Goal: Task Accomplishment & Management: Complete application form

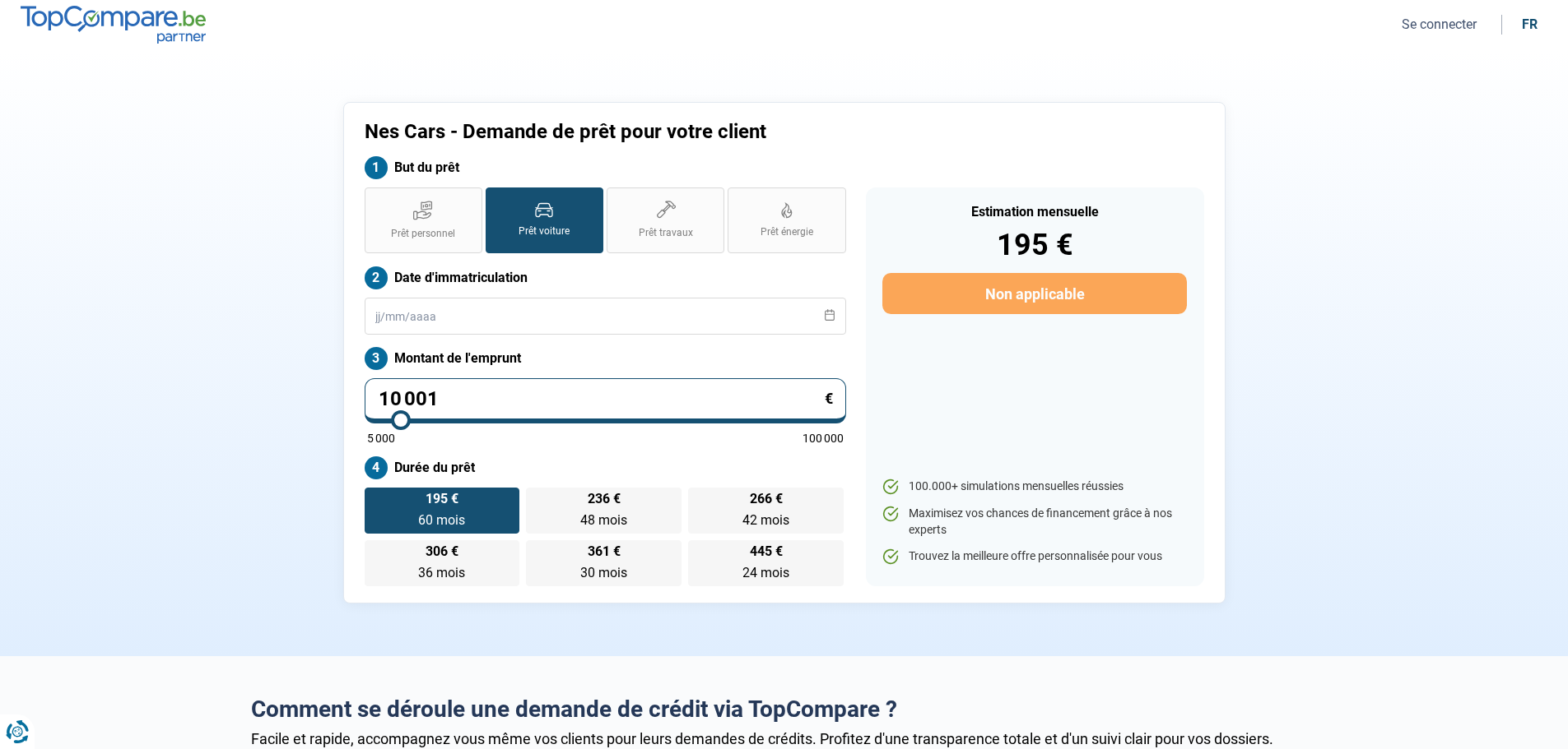
click at [1443, 22] on button "Se connecter" at bounding box center [1439, 24] width 85 height 17
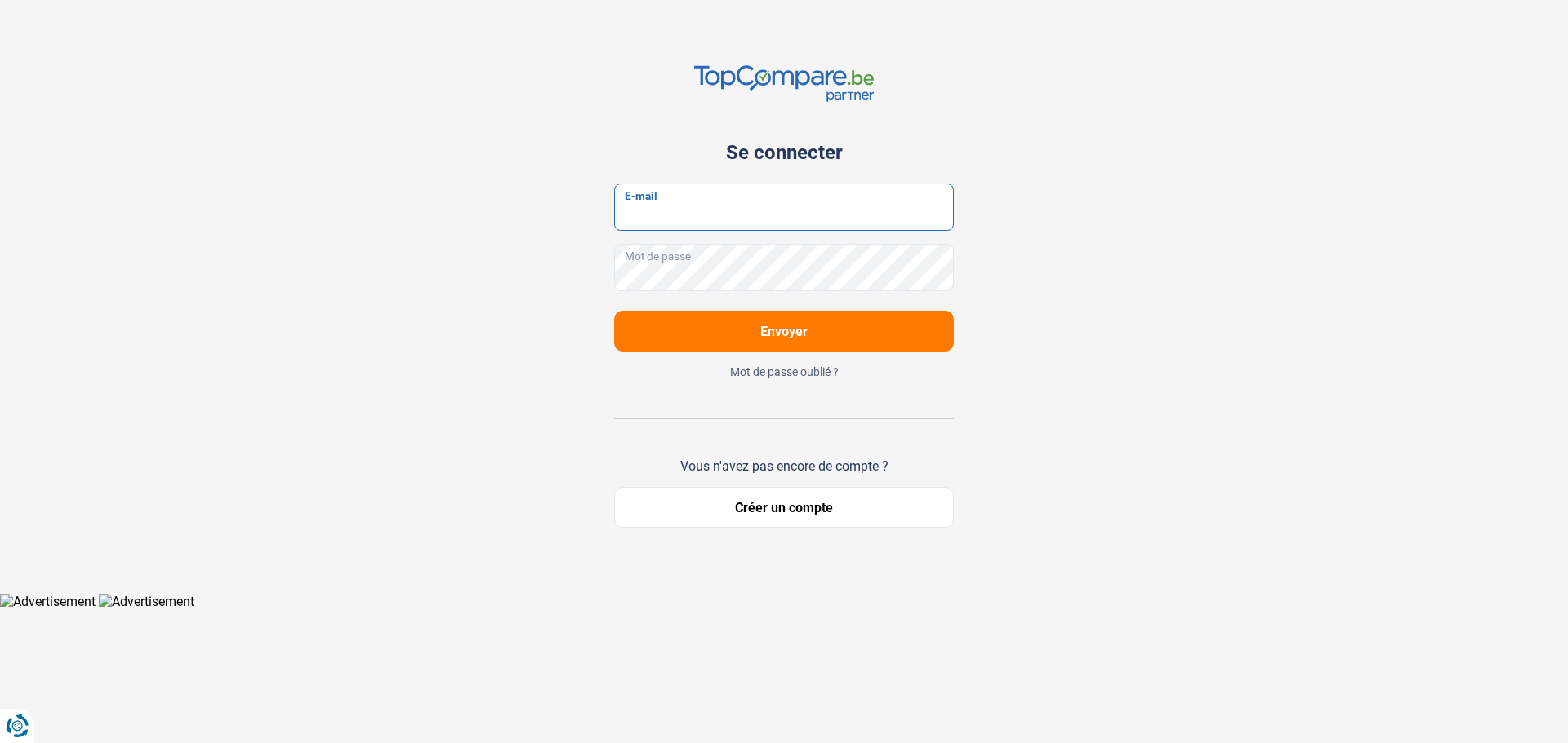
type input "[EMAIL_ADDRESS][DOMAIN_NAME]"
click at [784, 325] on span "Envoyer" at bounding box center [784, 331] width 47 height 15
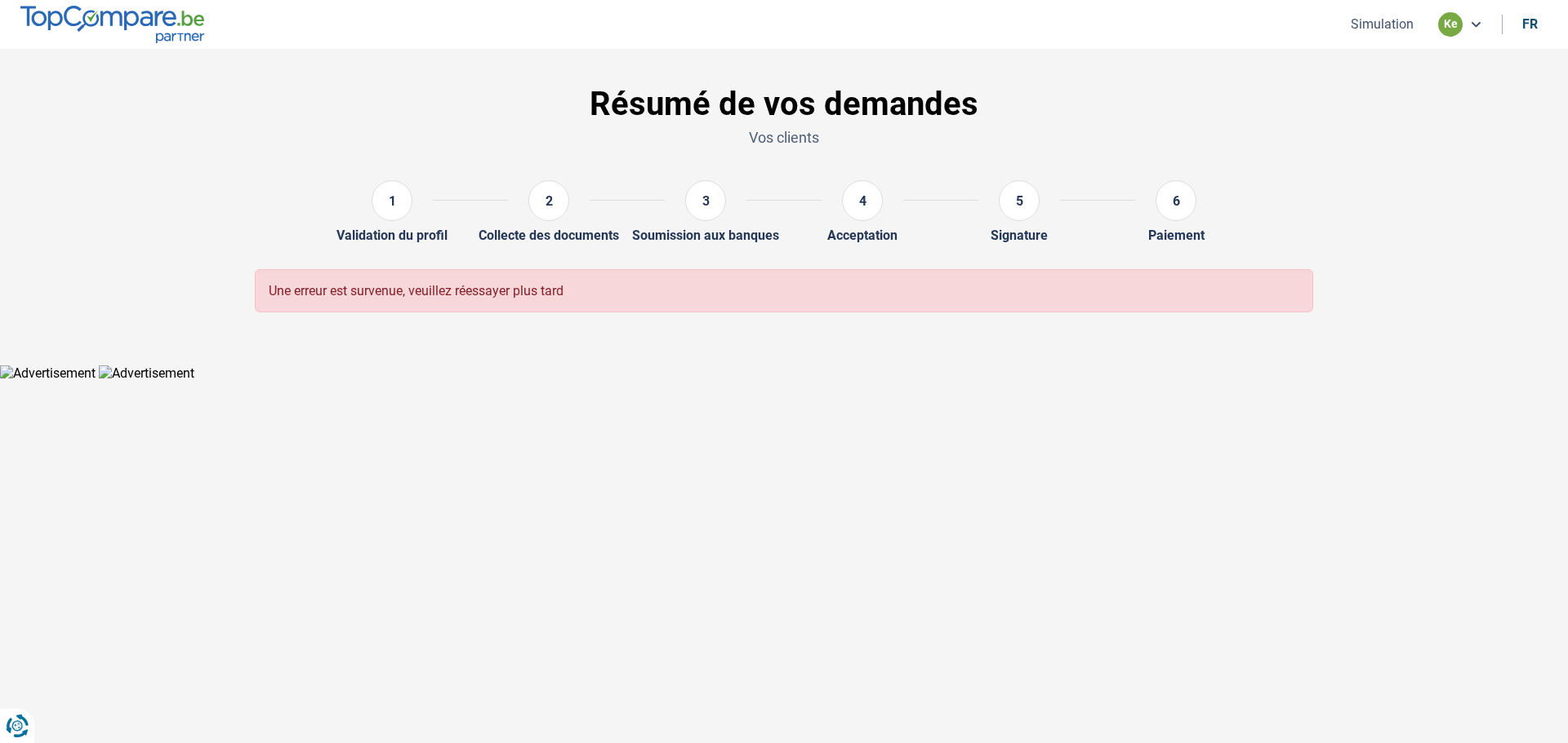
click at [1470, 22] on icon at bounding box center [1475, 24] width 13 height 13
click at [1467, 24] on div "ke" at bounding box center [1460, 24] width 44 height 24
click at [1384, 23] on button "Simulation" at bounding box center [1381, 23] width 73 height 17
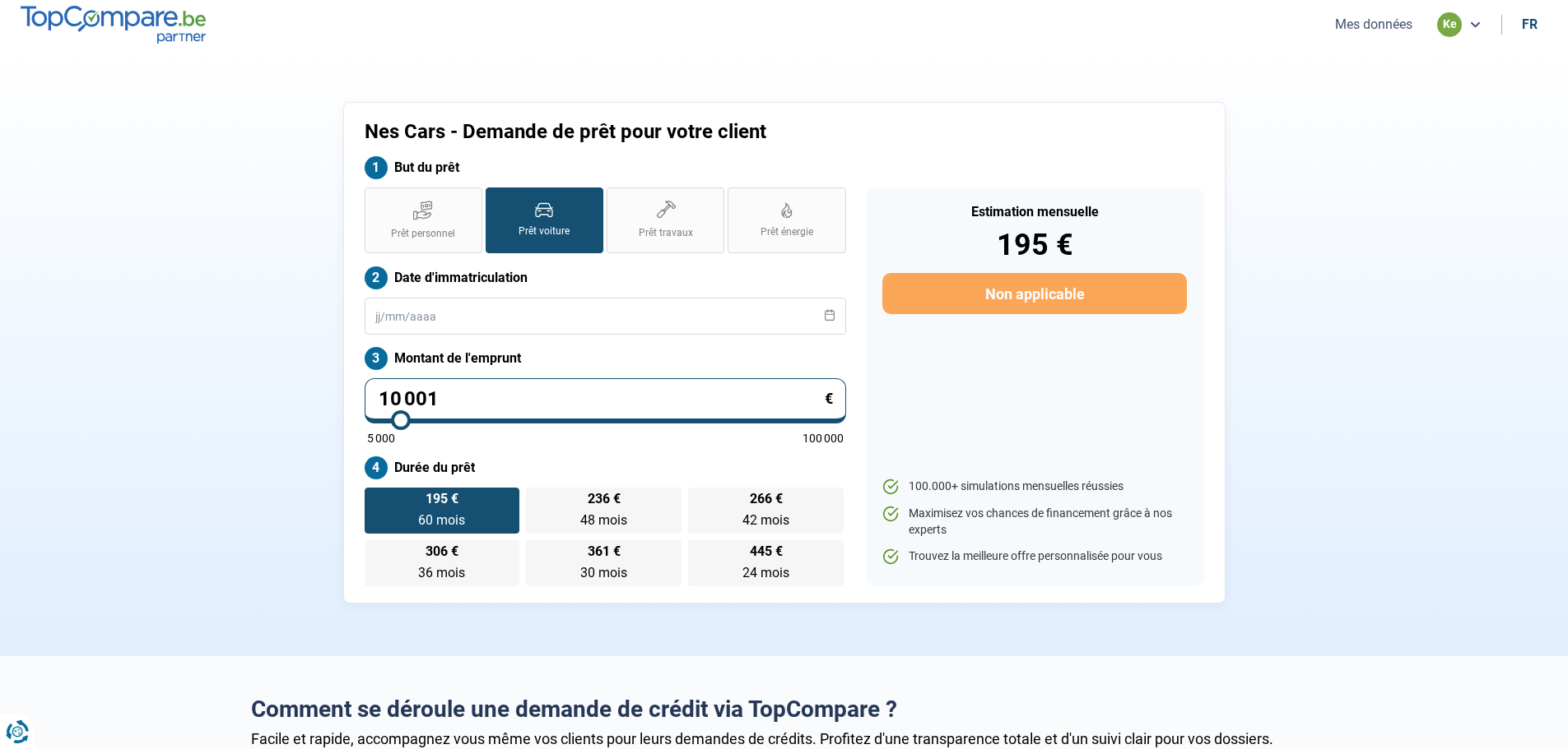
click at [1457, 24] on div "ke" at bounding box center [1449, 25] width 25 height 25
click at [1455, 24] on div "ke" at bounding box center [1449, 25] width 25 height 25
click at [1392, 26] on button "Mes données" at bounding box center [1373, 24] width 87 height 17
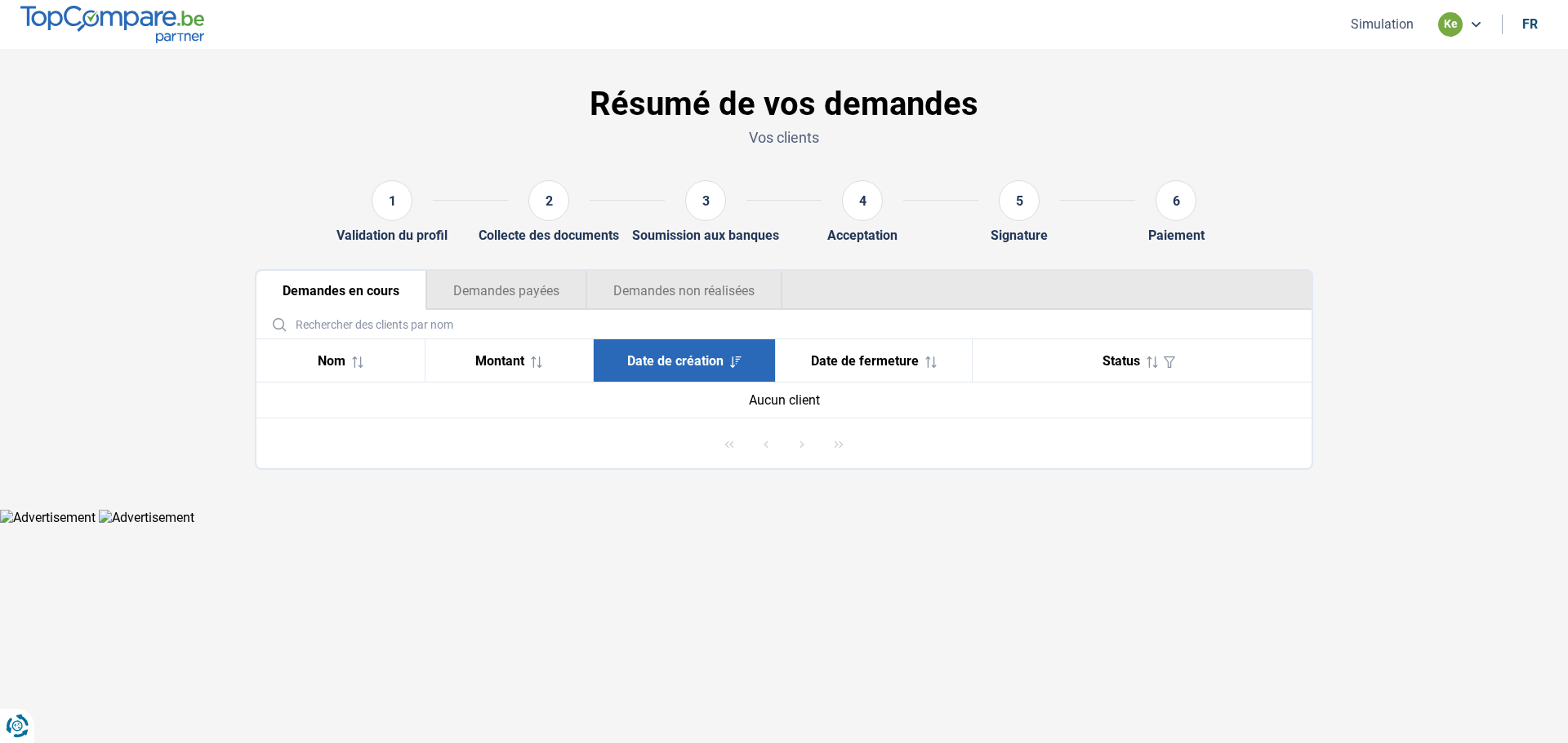
click at [396, 205] on div "1" at bounding box center [392, 200] width 41 height 41
drag, startPoint x: 555, startPoint y: 194, endPoint x: 646, endPoint y: 196, distance: 91.0
click at [572, 197] on div "2" at bounding box center [549, 204] width 81 height 47
click at [705, 193] on div "3" at bounding box center [705, 200] width 41 height 41
click at [866, 197] on div "4" at bounding box center [862, 200] width 41 height 41
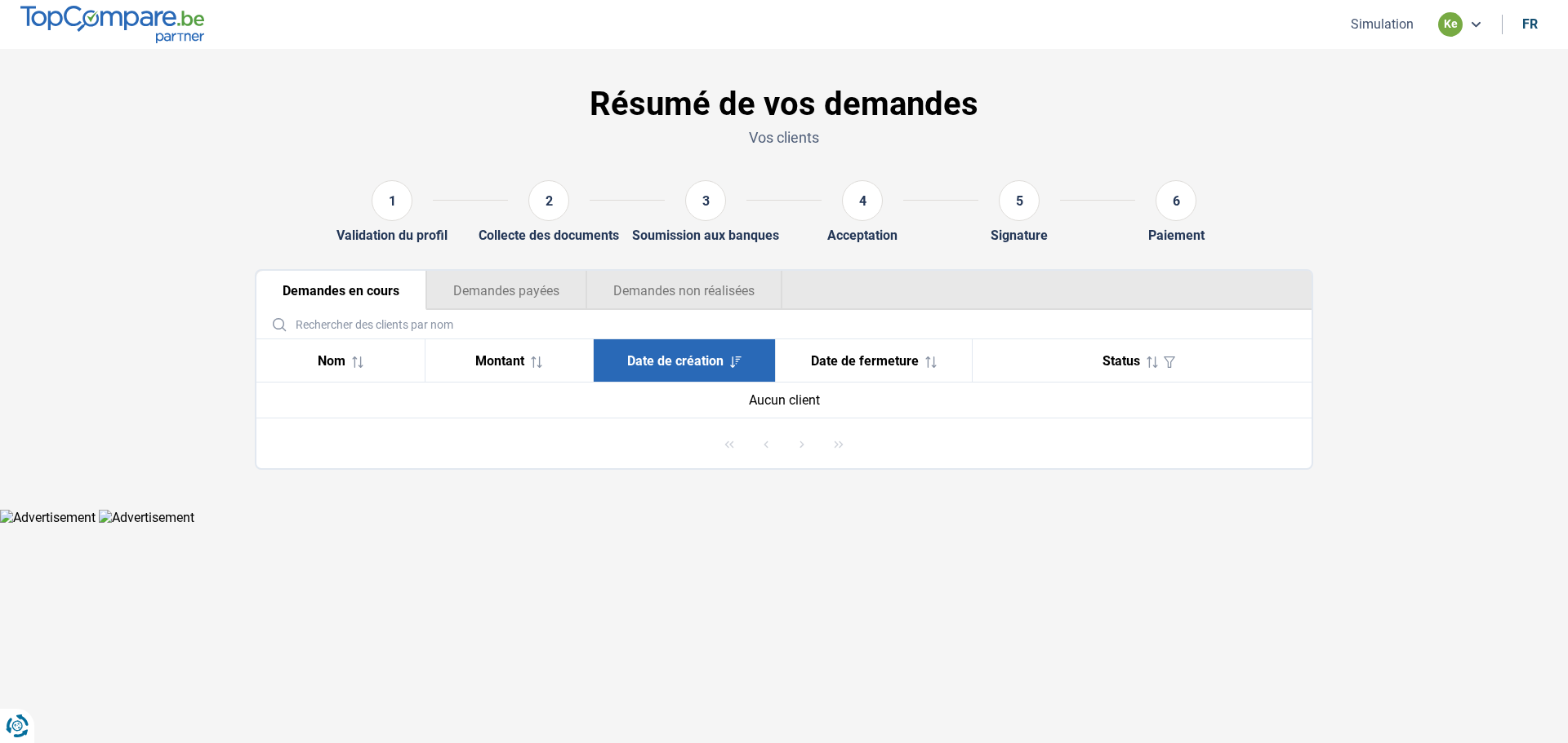
click at [1031, 198] on div "5" at bounding box center [1019, 200] width 41 height 41
click at [1165, 204] on div "6" at bounding box center [1176, 200] width 41 height 41
click at [1384, 256] on section "Résumé de vos demandes Vos clients 1 Validation du profil 2 Collecte des docume…" at bounding box center [784, 279] width 1568 height 460
click at [336, 365] on span "Nom" at bounding box center [331, 361] width 28 height 15
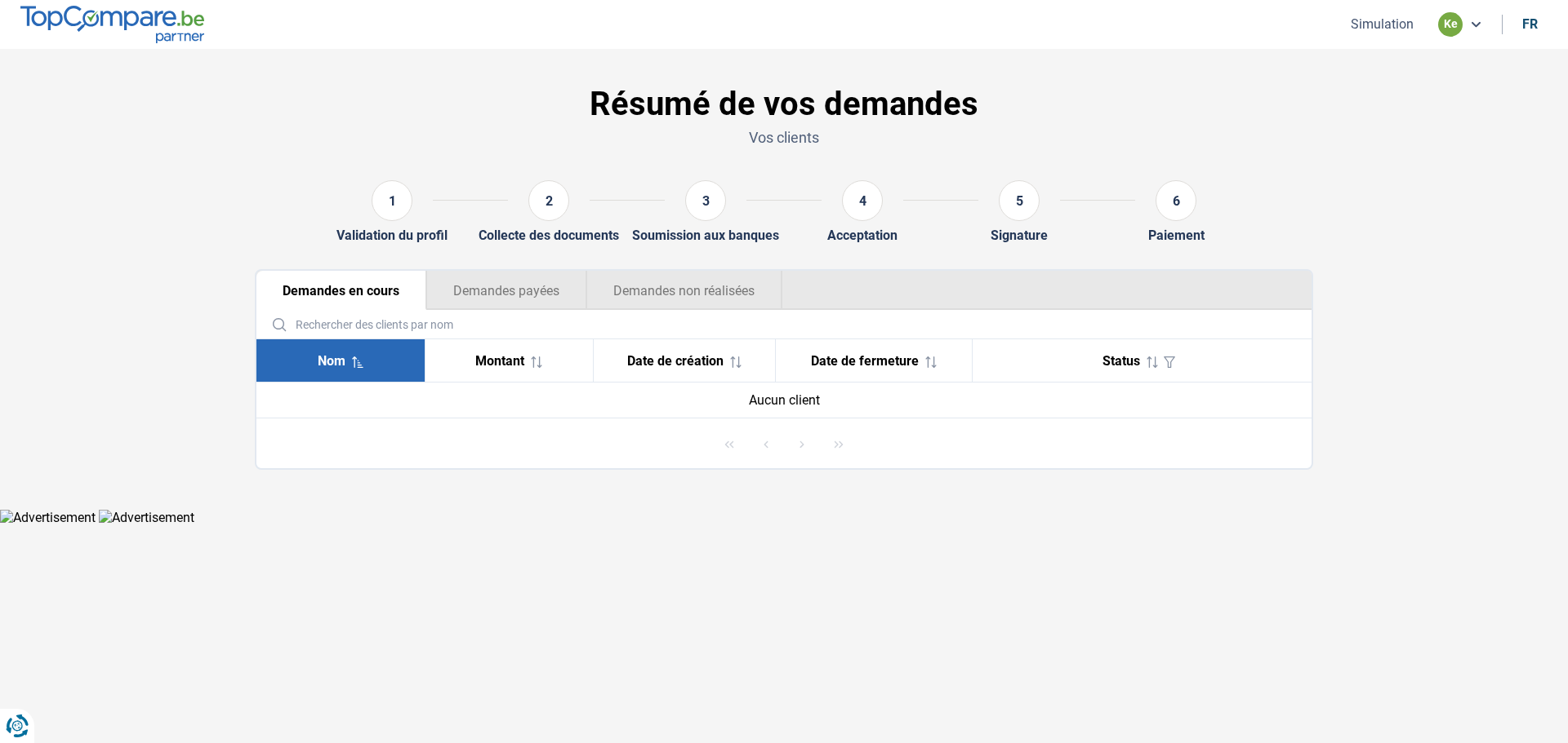
click at [336, 365] on span "Nom" at bounding box center [331, 361] width 28 height 15
click at [518, 353] on span "Montant" at bounding box center [500, 361] width 49 height 15
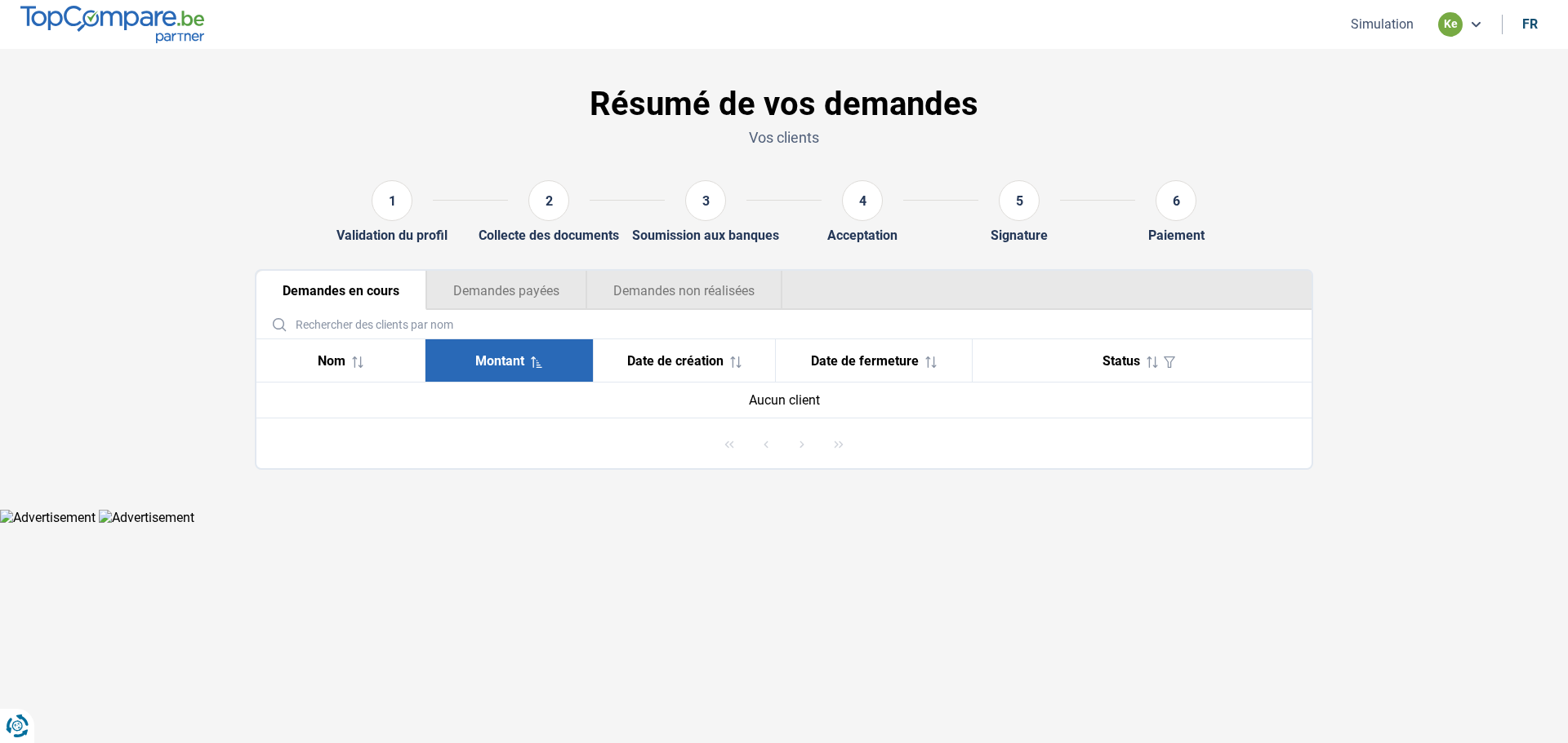
drag, startPoint x: 669, startPoint y: 350, endPoint x: 852, endPoint y: 376, distance: 184.8
click at [677, 352] on th "Date de création" at bounding box center [684, 361] width 182 height 43
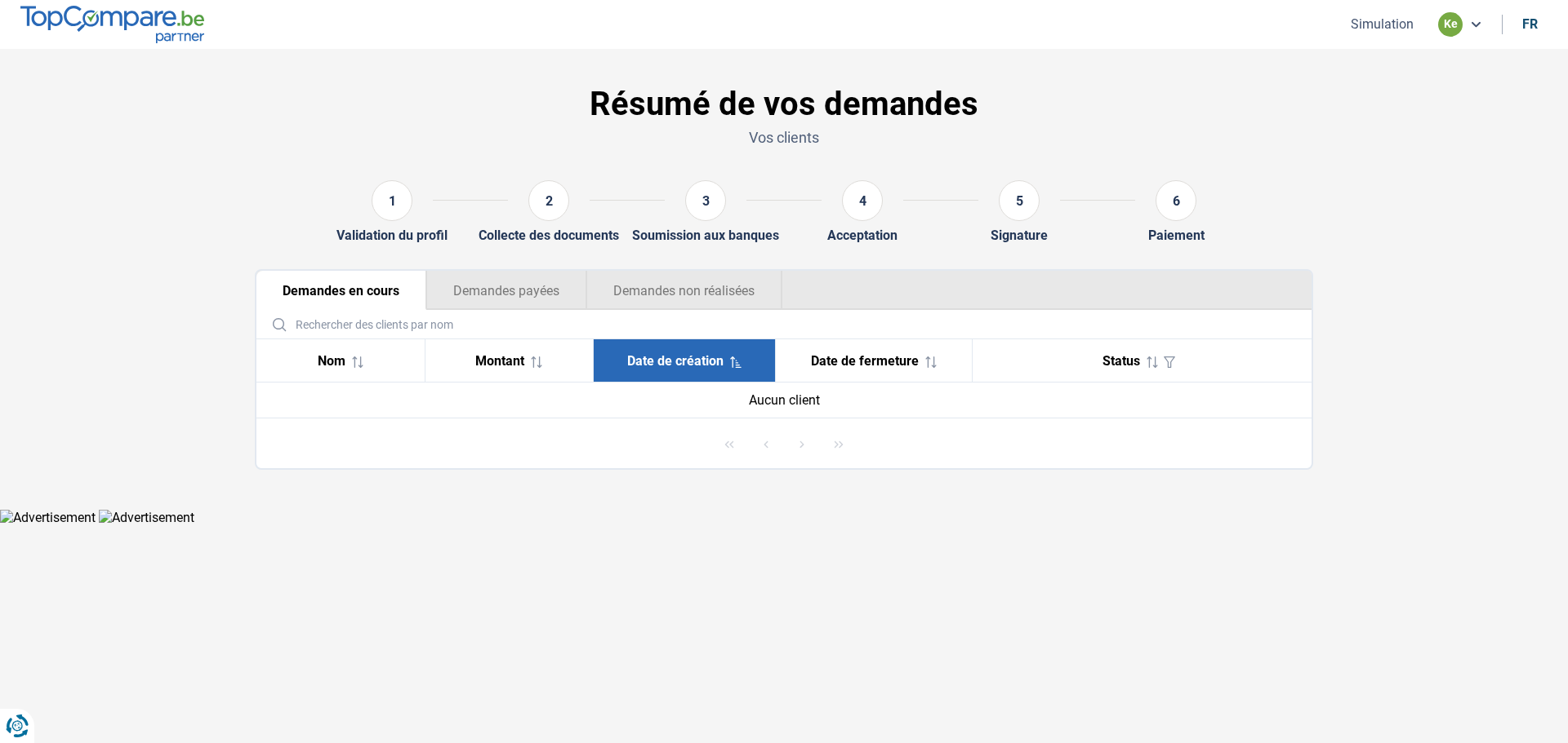
click at [901, 364] on span "Date de fermeture" at bounding box center [864, 361] width 107 height 15
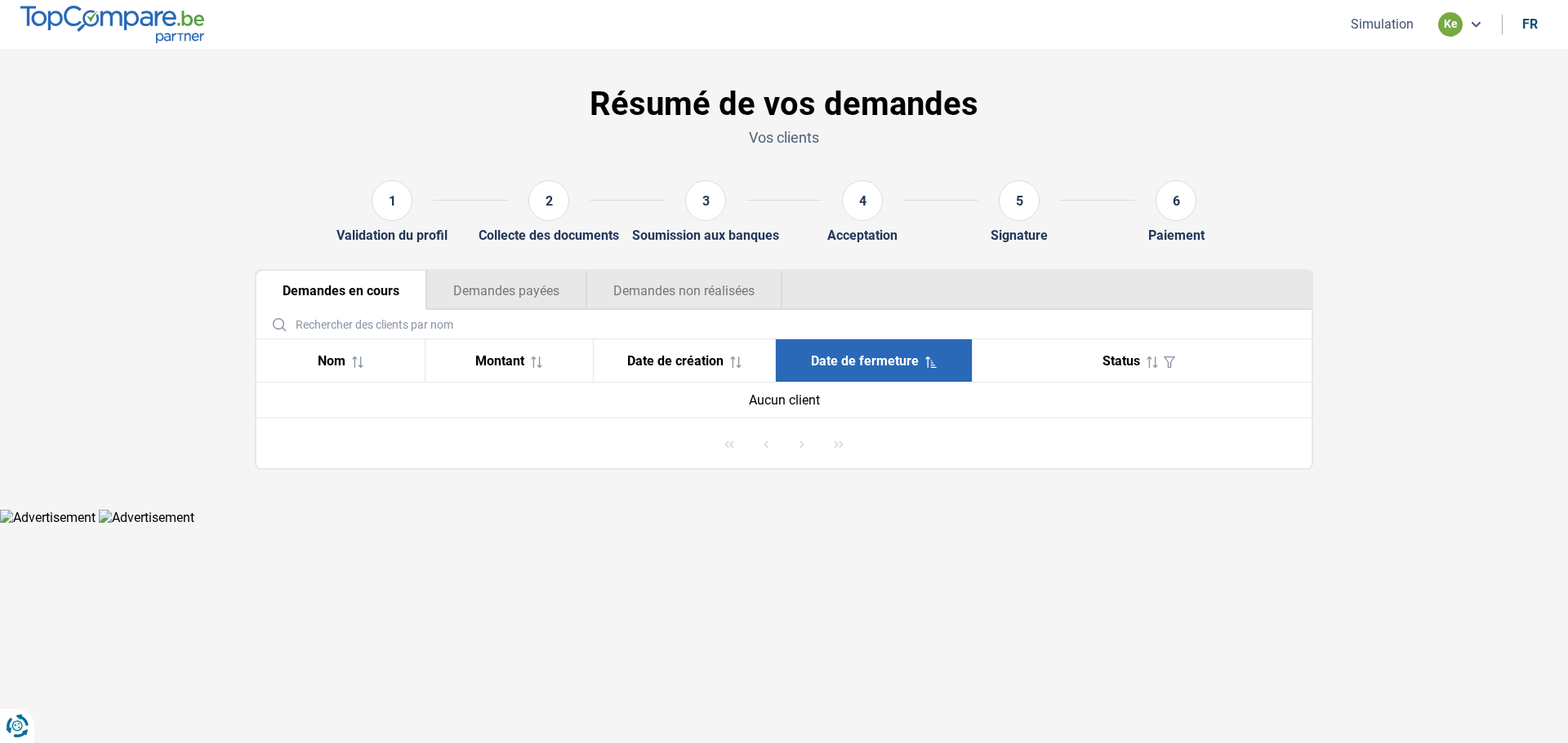
click at [1139, 344] on th "Status" at bounding box center [1141, 361] width 339 height 43
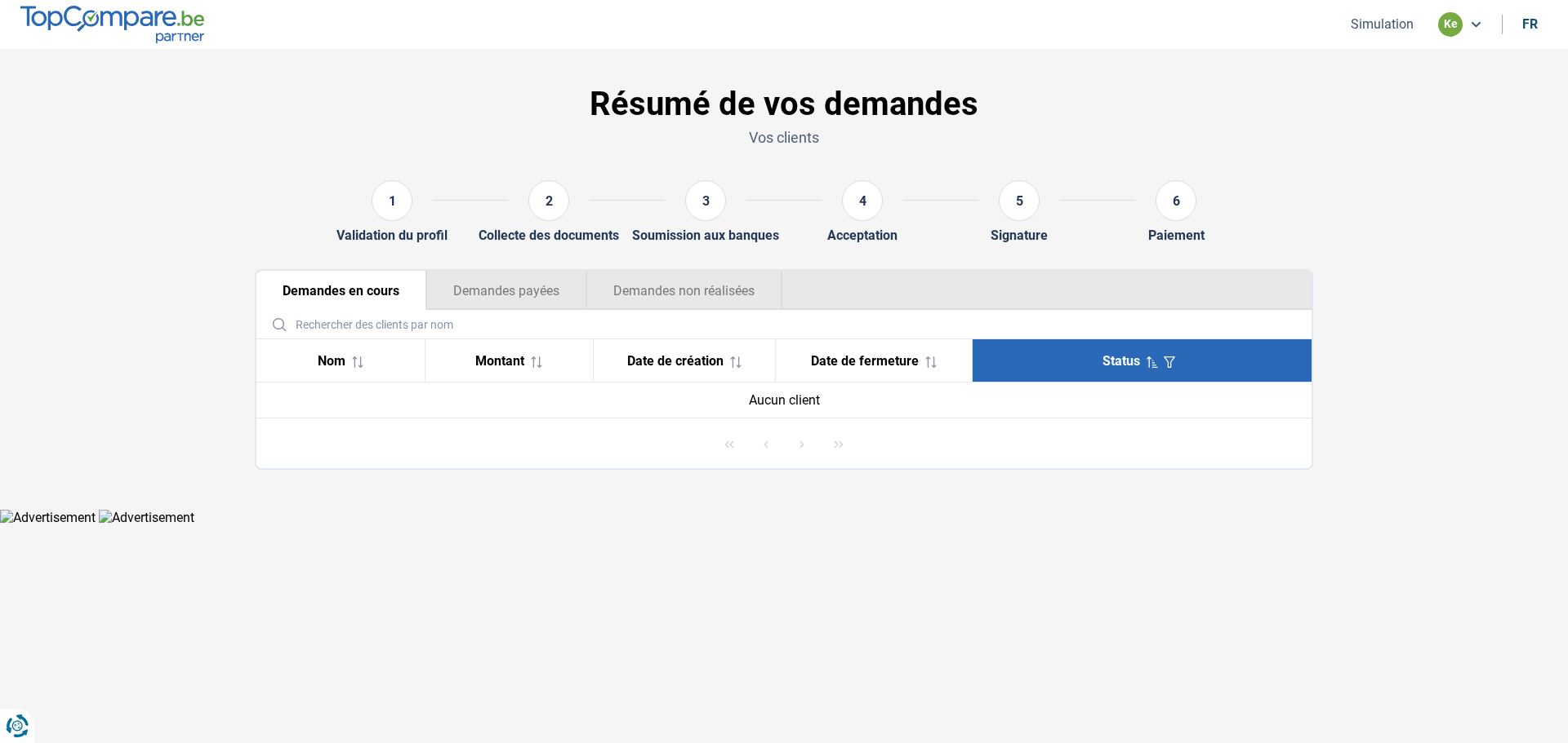
click at [1344, 335] on section "Résumé de vos demandes Vos clients 1 Validation du profil 2 Collecte des docume…" at bounding box center [784, 279] width 1568 height 460
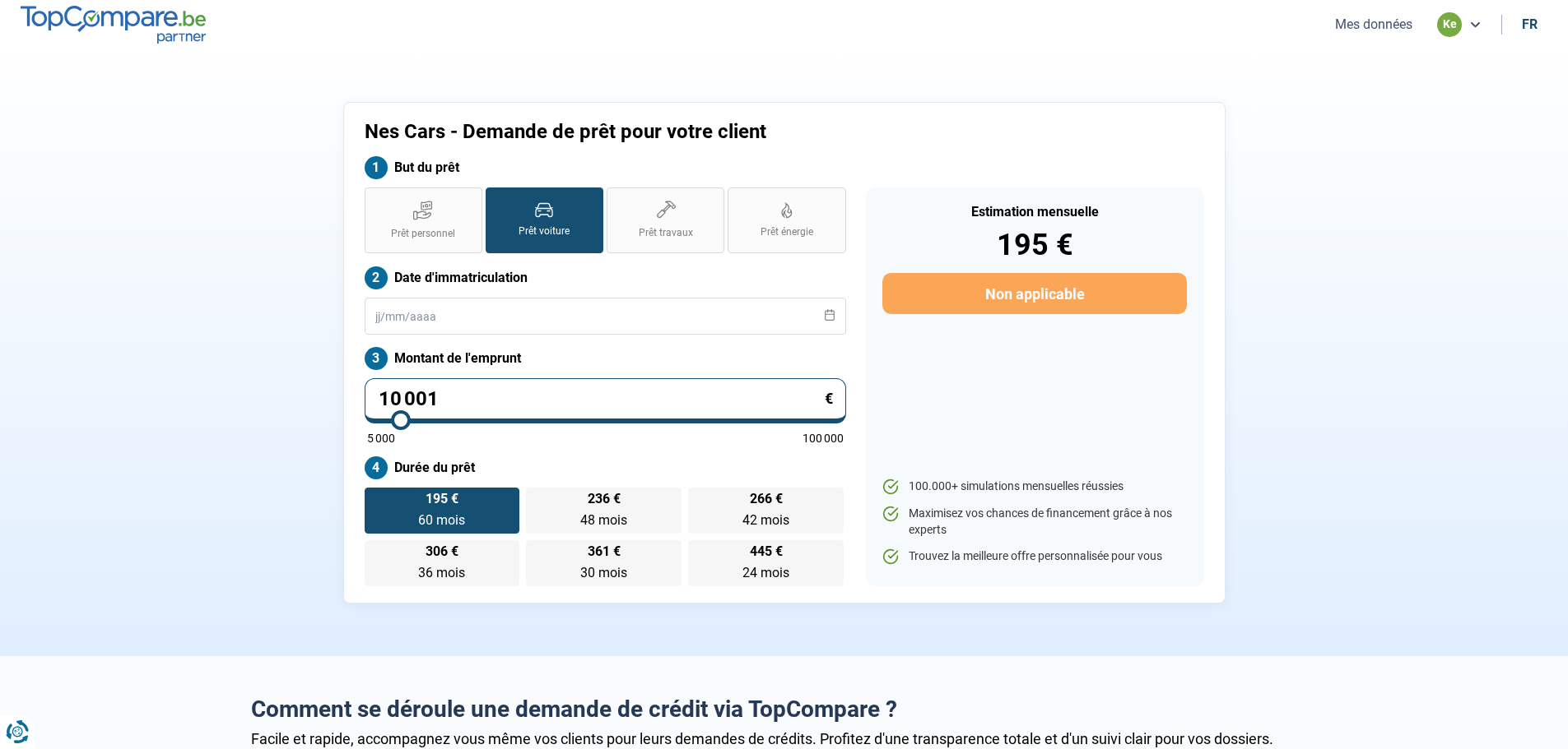
type input "17 250"
type input "17250"
type input "17 500"
type input "17500"
type input "18 250"
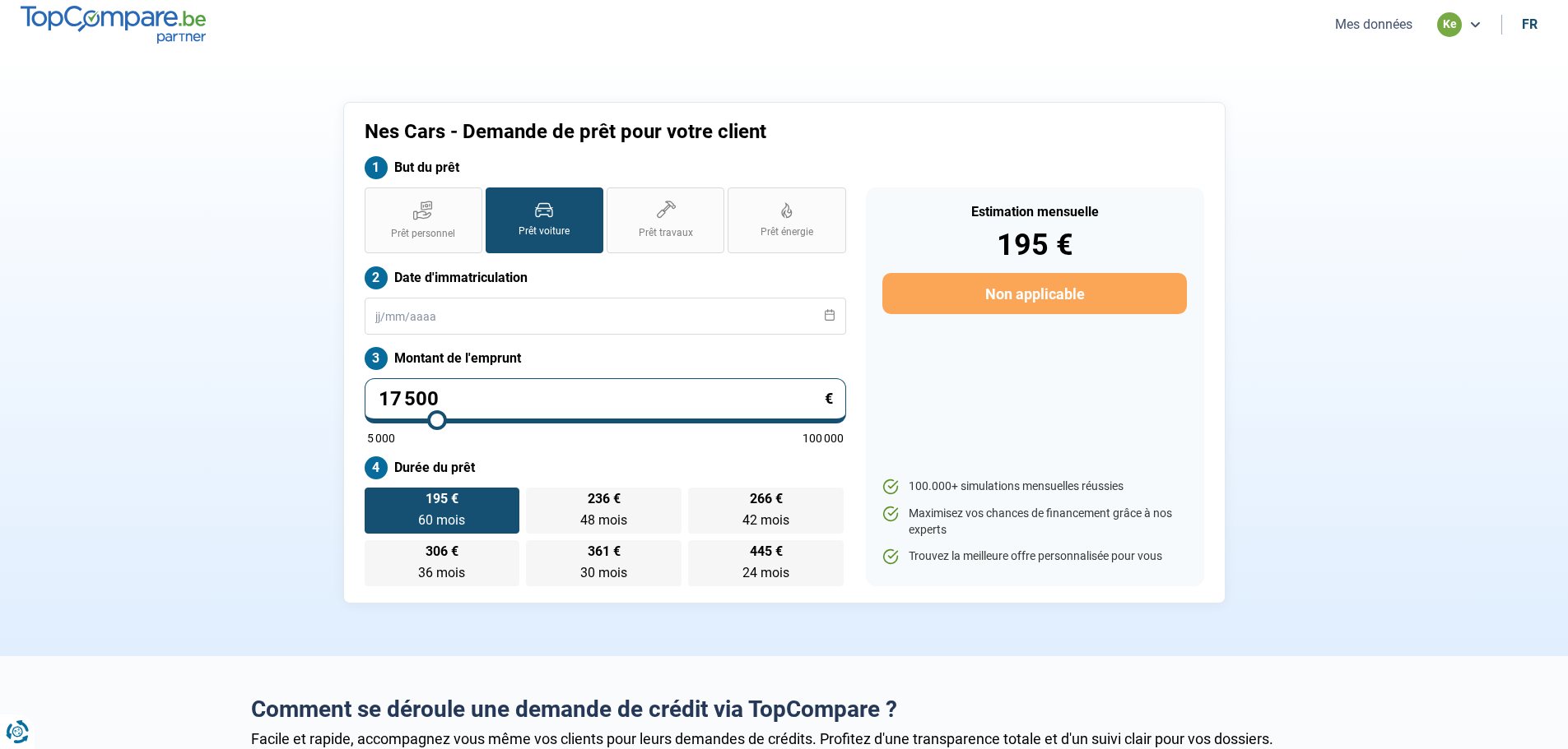
type input "18250"
type input "18 750"
type input "18750"
type input "19 750"
type input "19750"
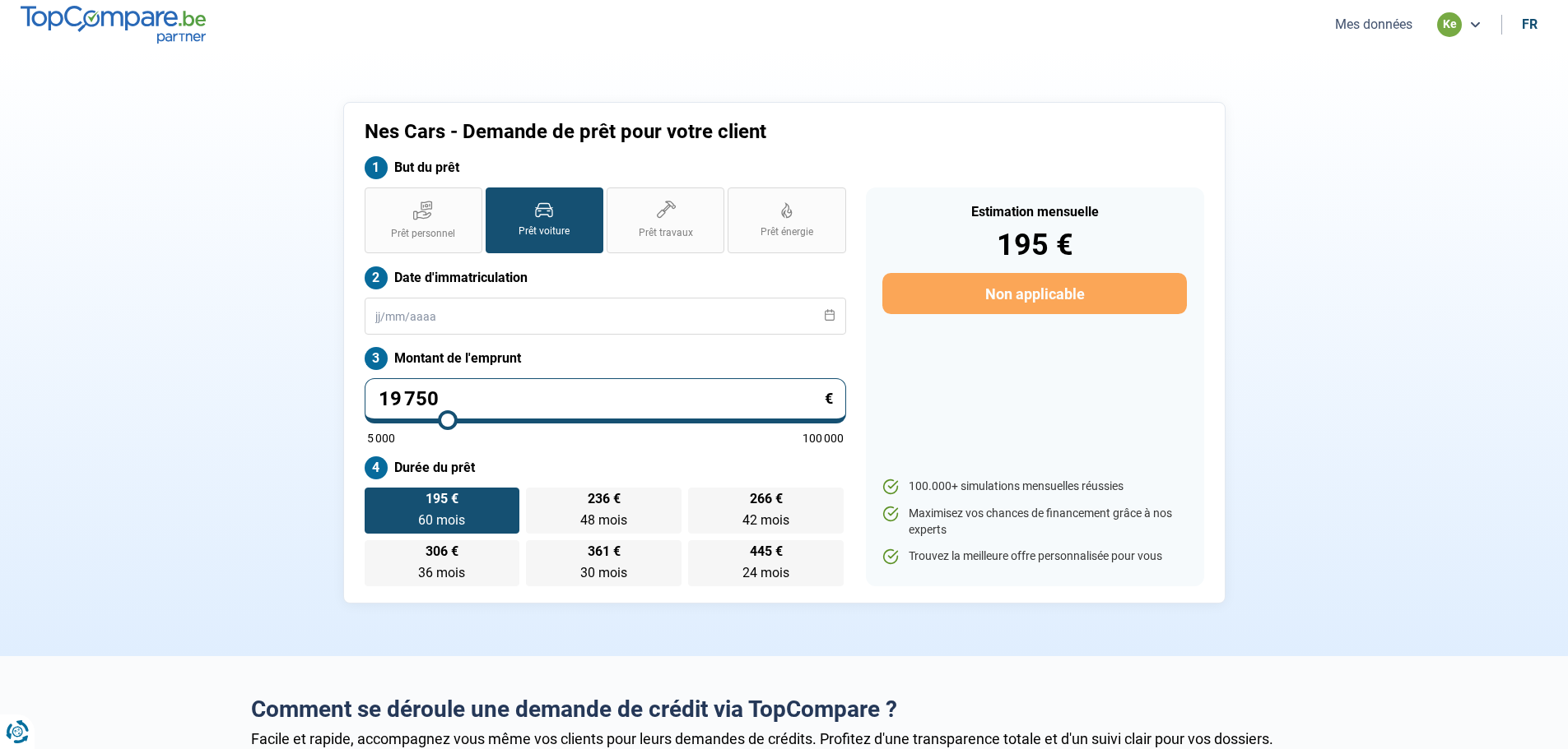
type input "21 250"
type input "21250"
type input "21 750"
type input "21750"
type input "22 250"
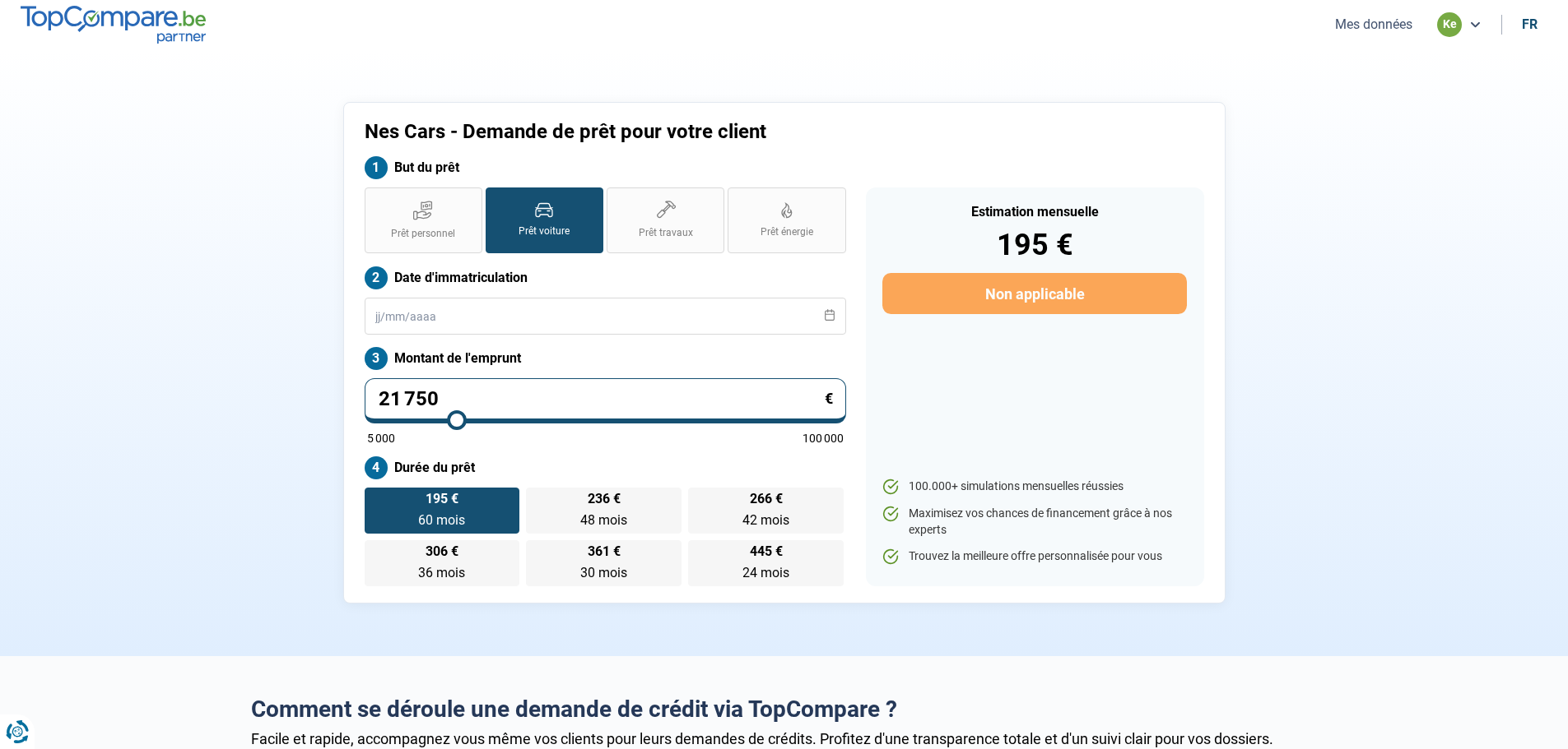
type input "22250"
type input "22 500"
type input "22500"
type input "22 750"
type input "22750"
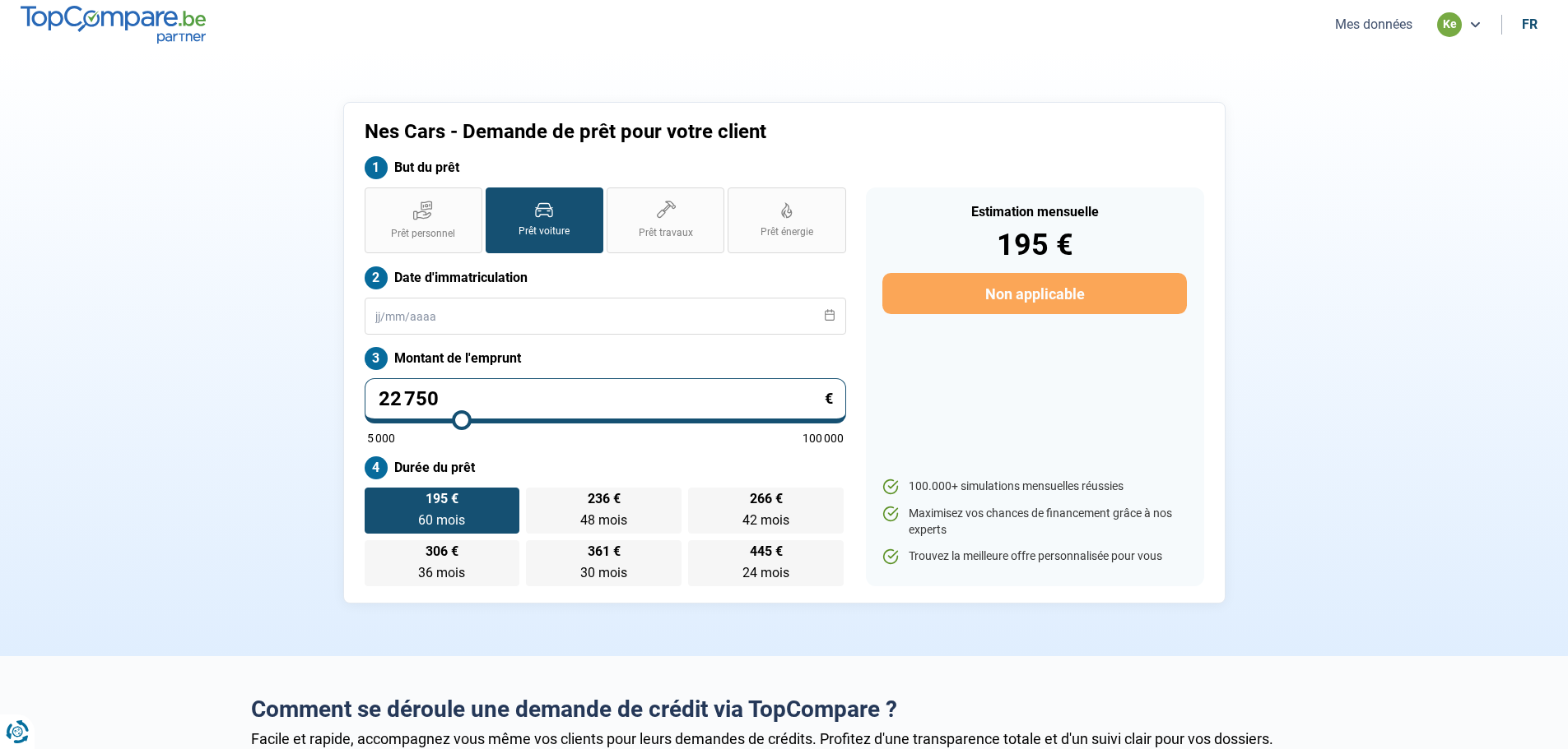
type input "23 000"
type input "23000"
type input "22 750"
type input "22750"
type input "22 250"
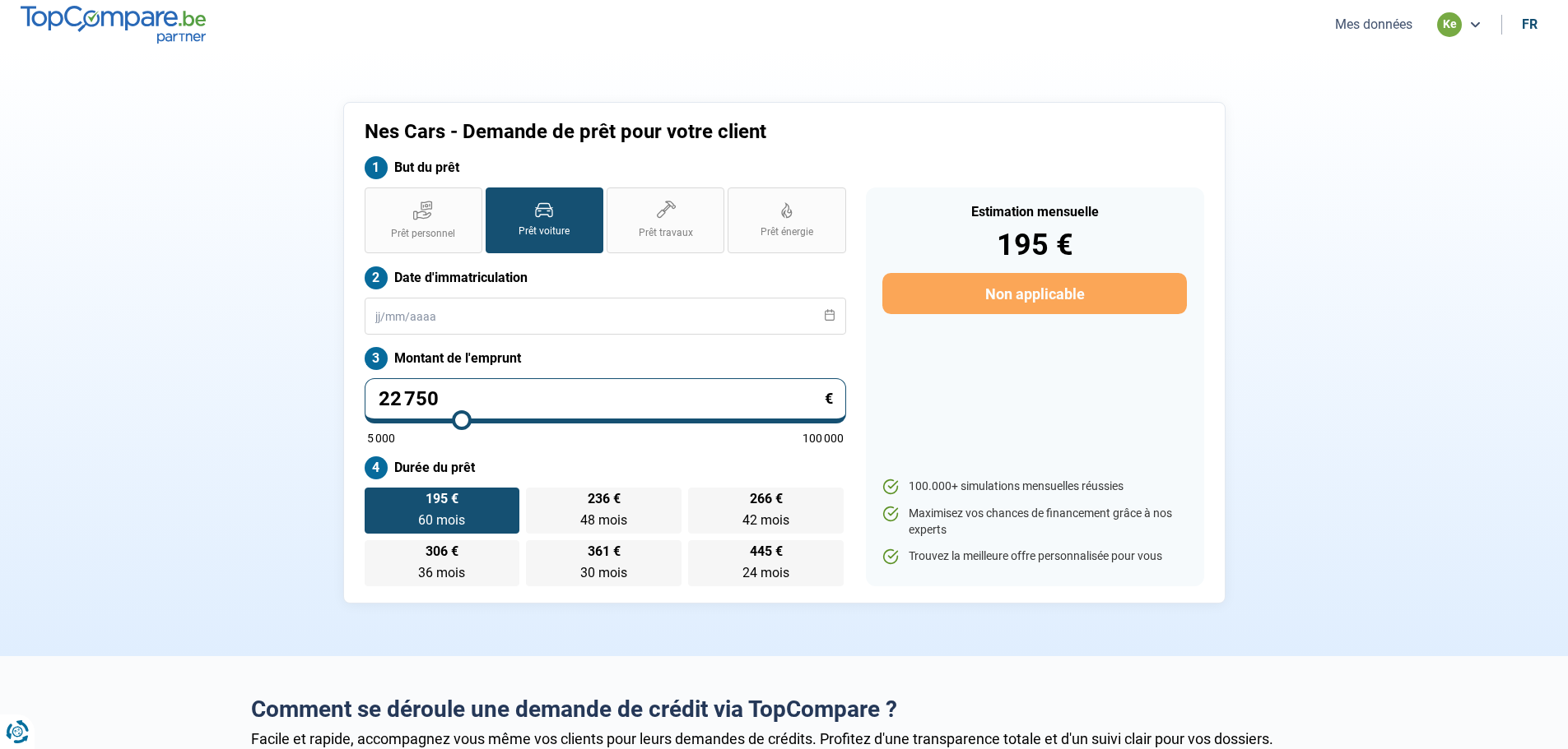
type input "22250"
type input "22 000"
type input "22000"
type input "21 750"
type input "21750"
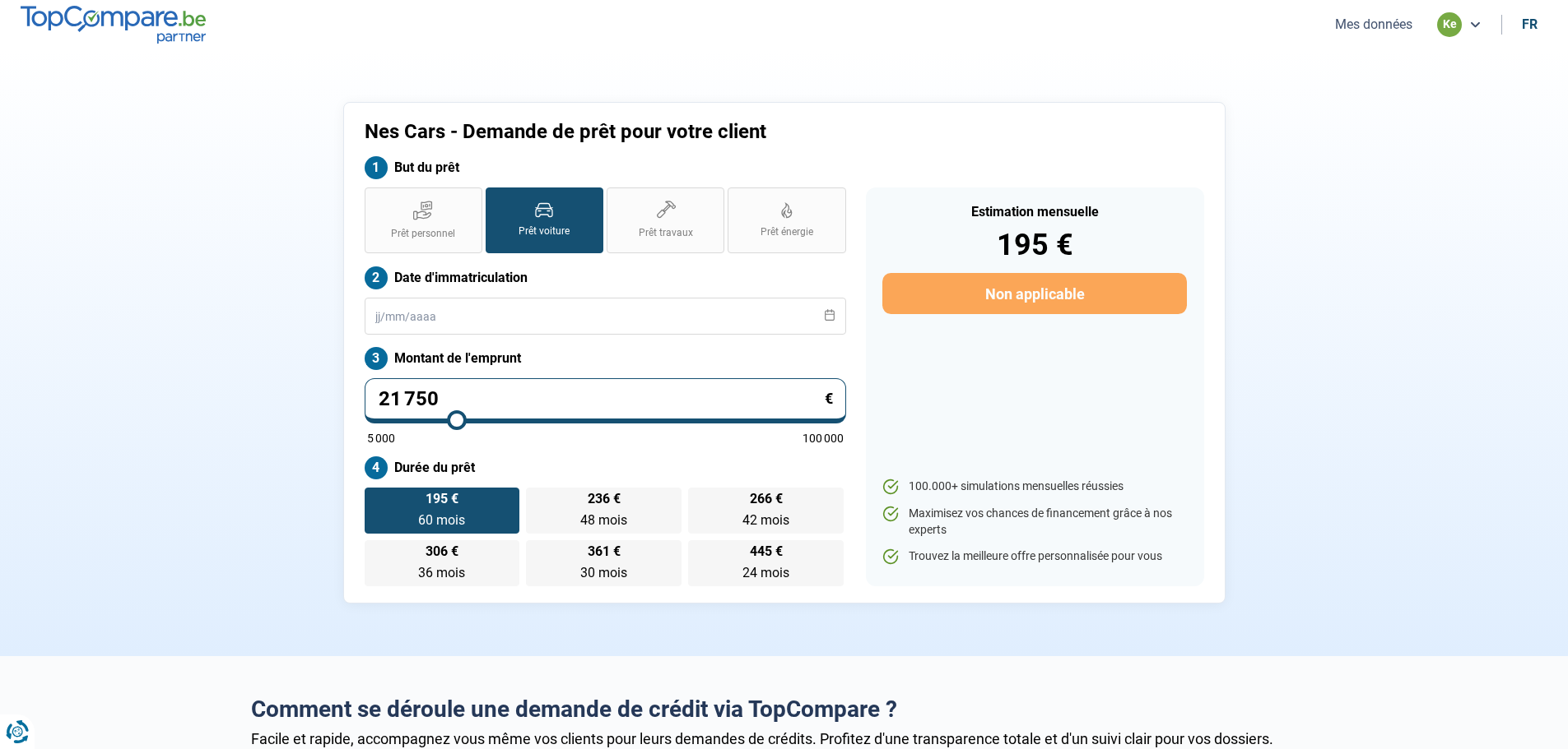
type input "21 500"
type input "21500"
type input "21 250"
type input "21250"
type input "21 000"
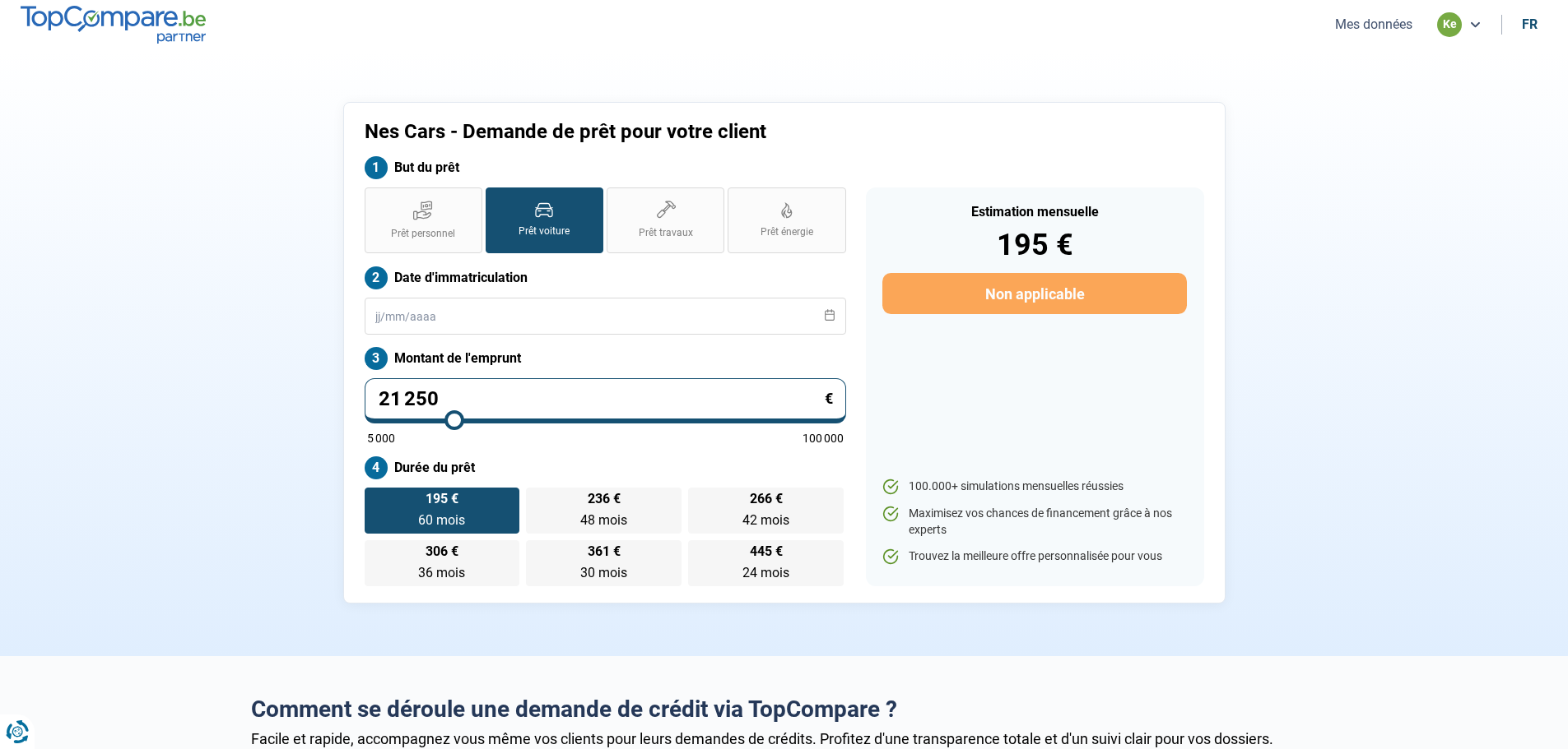
type input "21000"
type input "20 750"
type input "20750"
type input "20 250"
type input "20250"
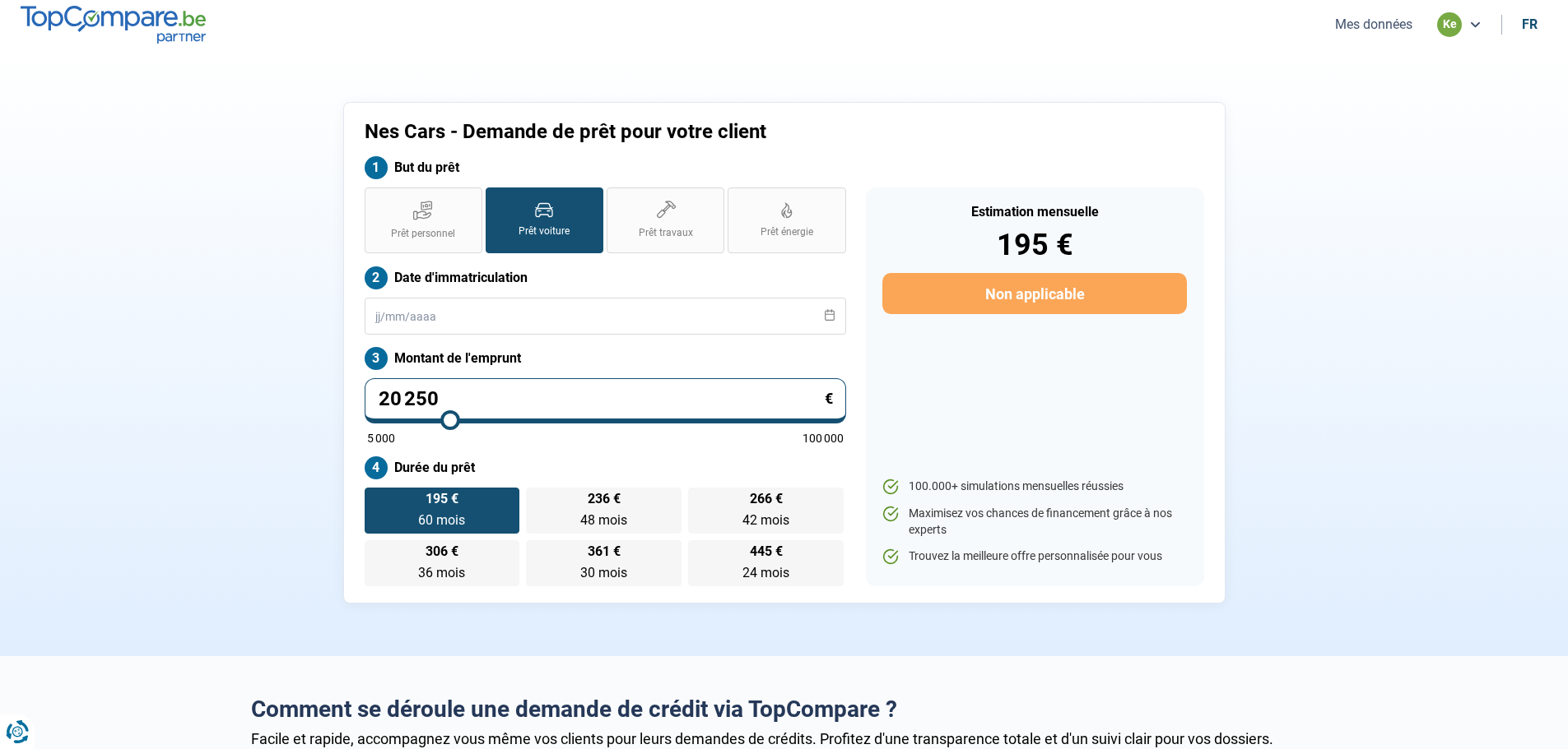
type input "20 000"
type input "20000"
type input "19 750"
type input "19750"
type input "19 500"
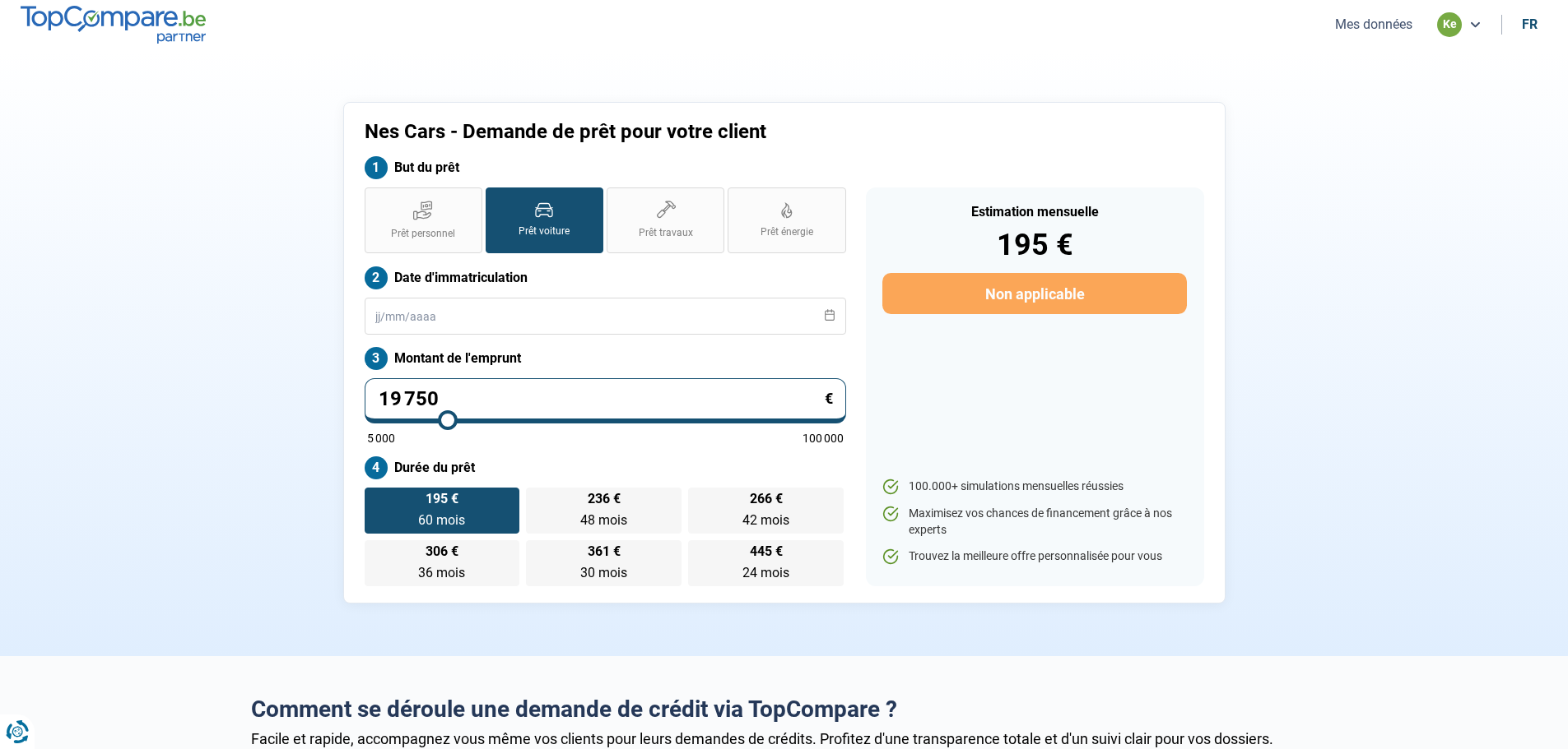
type input "19500"
type input "19 250"
type input "19250"
type input "19 000"
type input "19000"
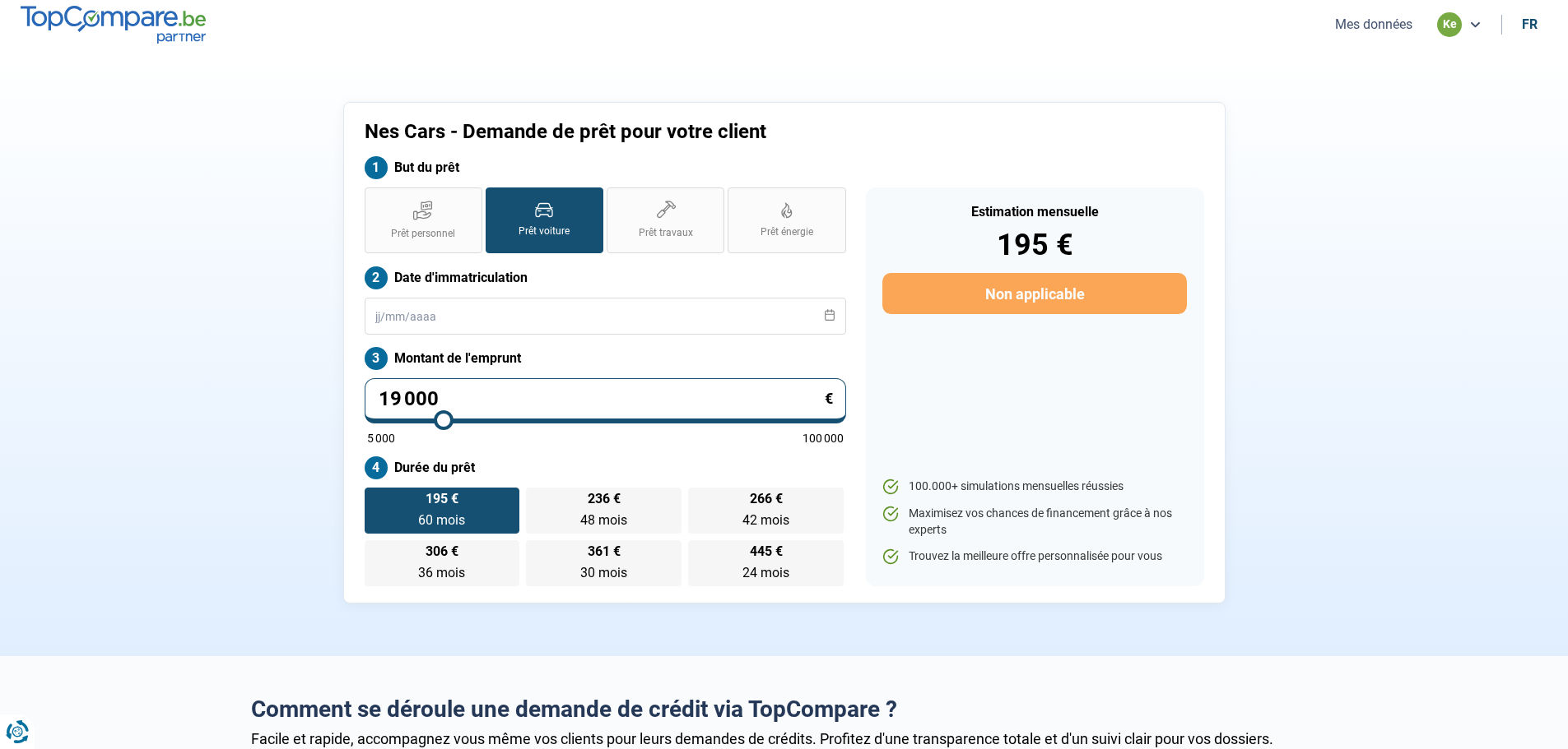
type input "18 750"
type input "18750"
type input "18 500"
type input "18500"
type input "18 250"
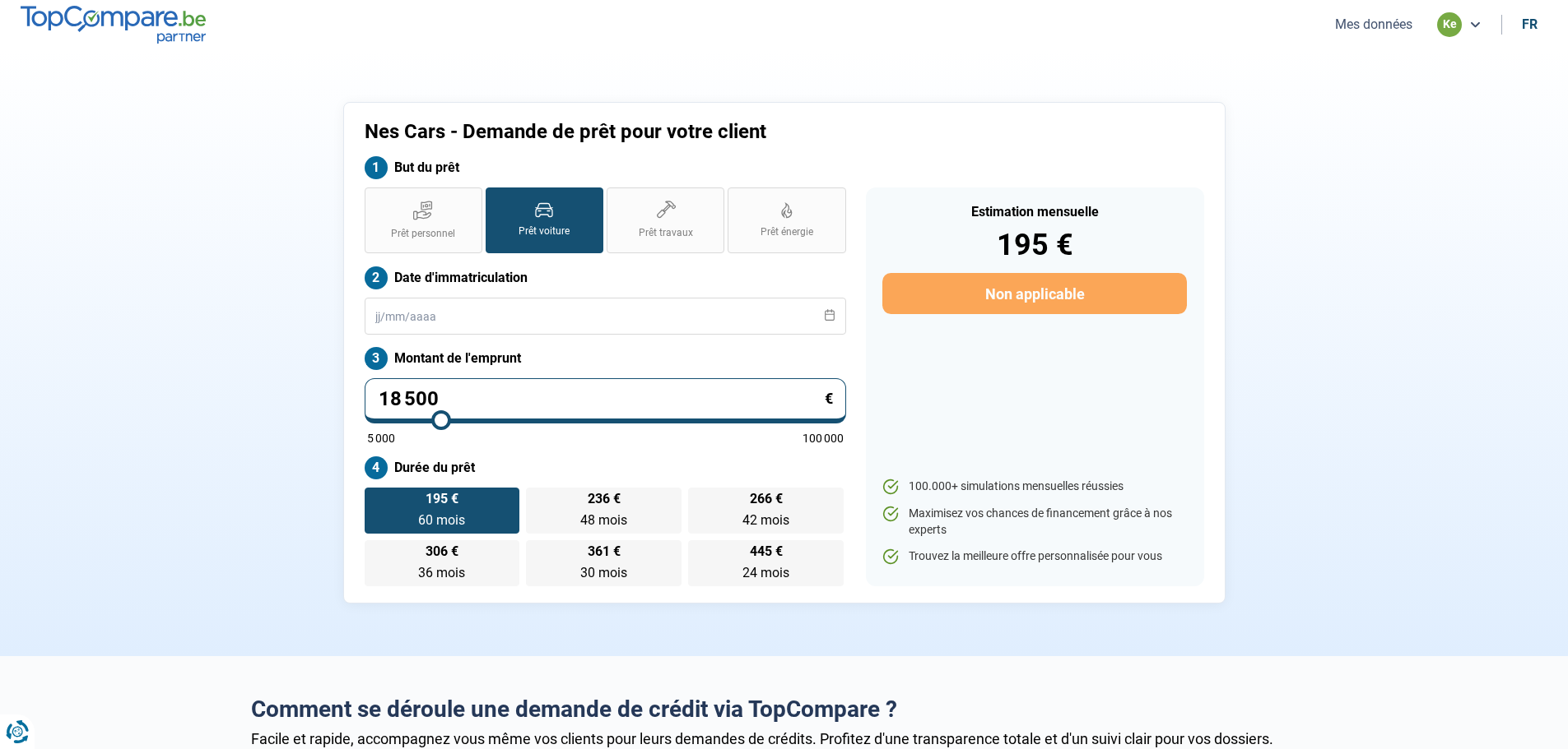
type input "18250"
type input "18 000"
type input "18000"
type input "17 750"
type input "17750"
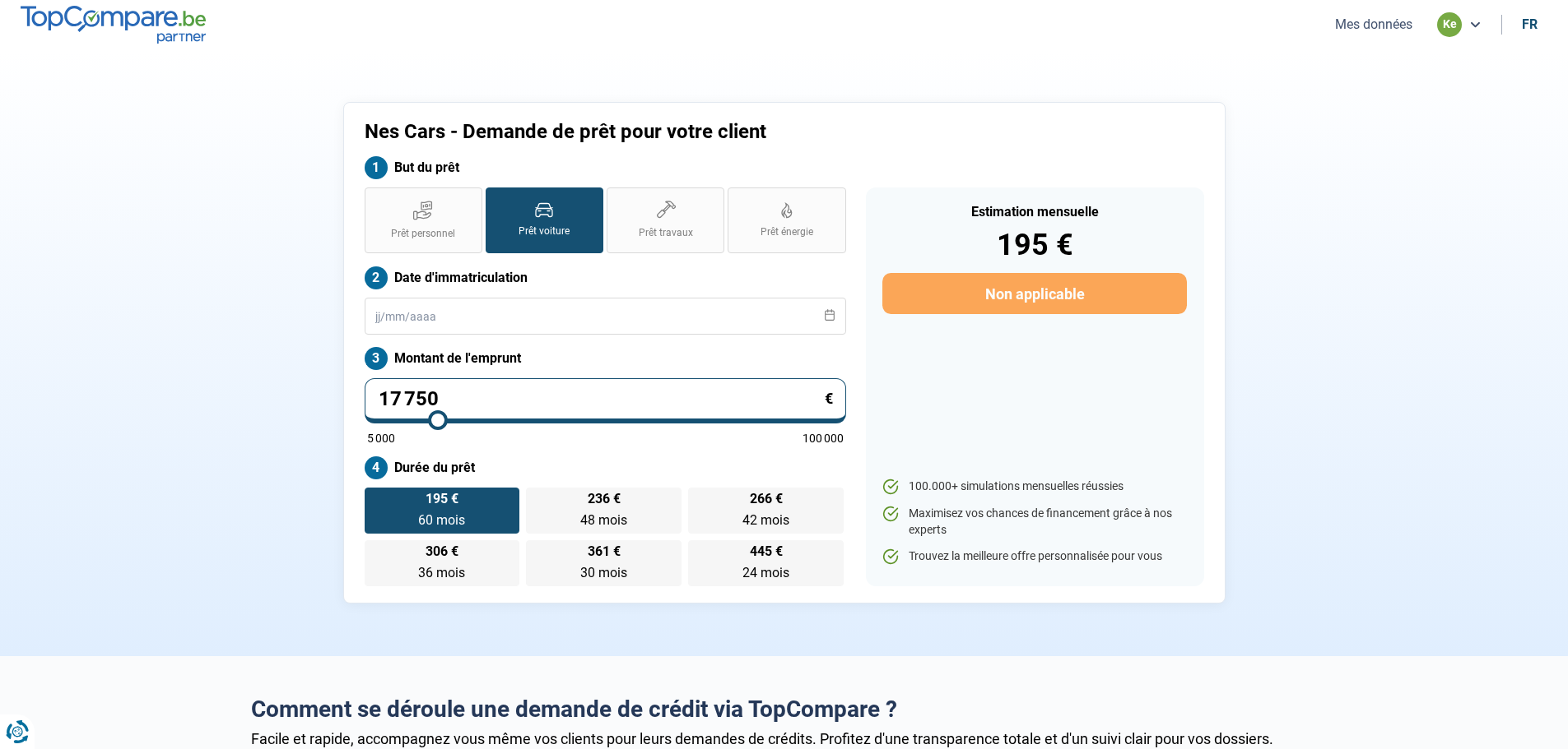
type input "17 500"
type input "17500"
type input "17 250"
type input "17250"
type input "17 000"
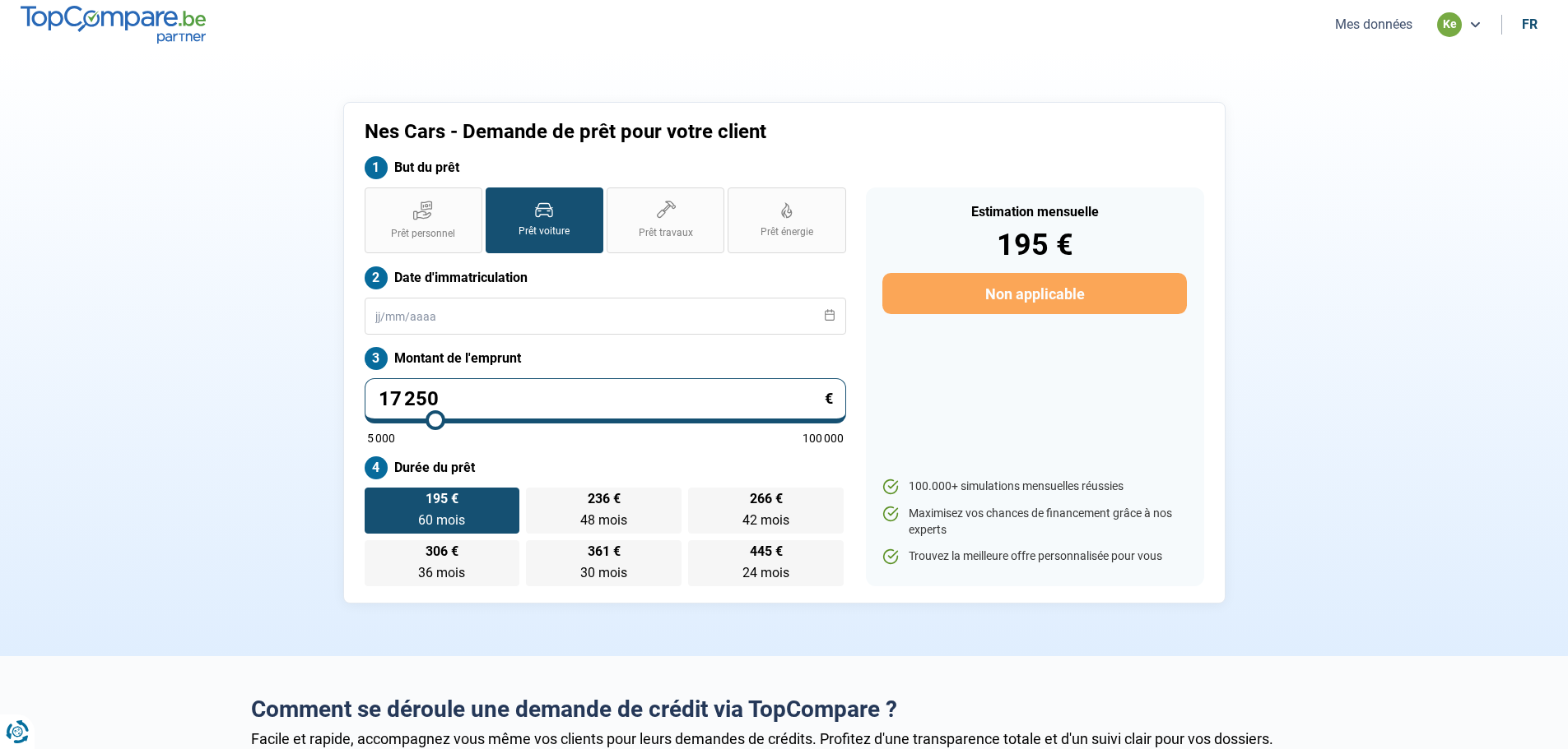
type input "17000"
type input "16 750"
type input "16750"
type input "16 500"
type input "16500"
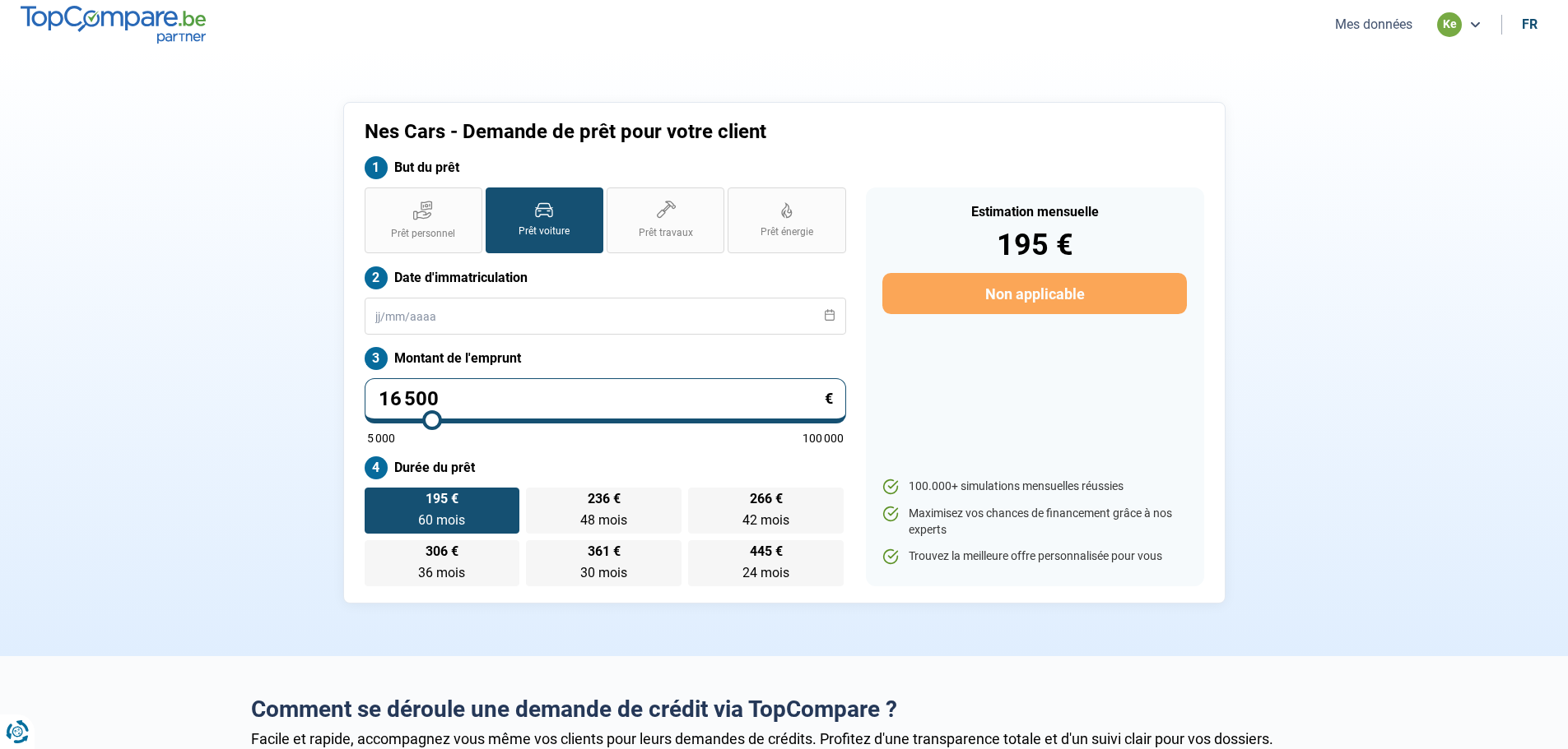
type input "16 250"
type input "16250"
type input "16 000"
type input "16000"
type input "15 750"
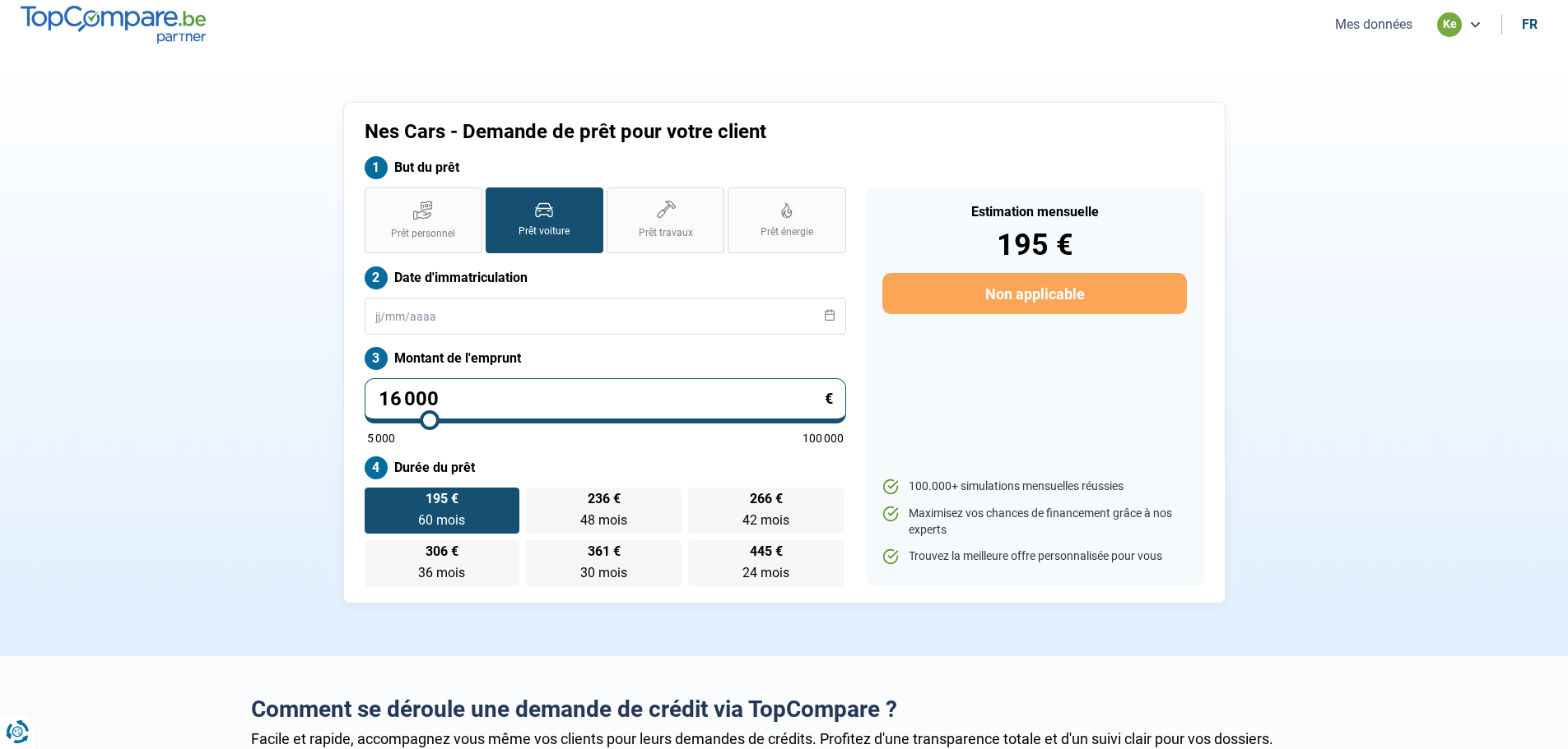
type input "15750"
type input "15 500"
type input "15500"
type input "15 250"
type input "15250"
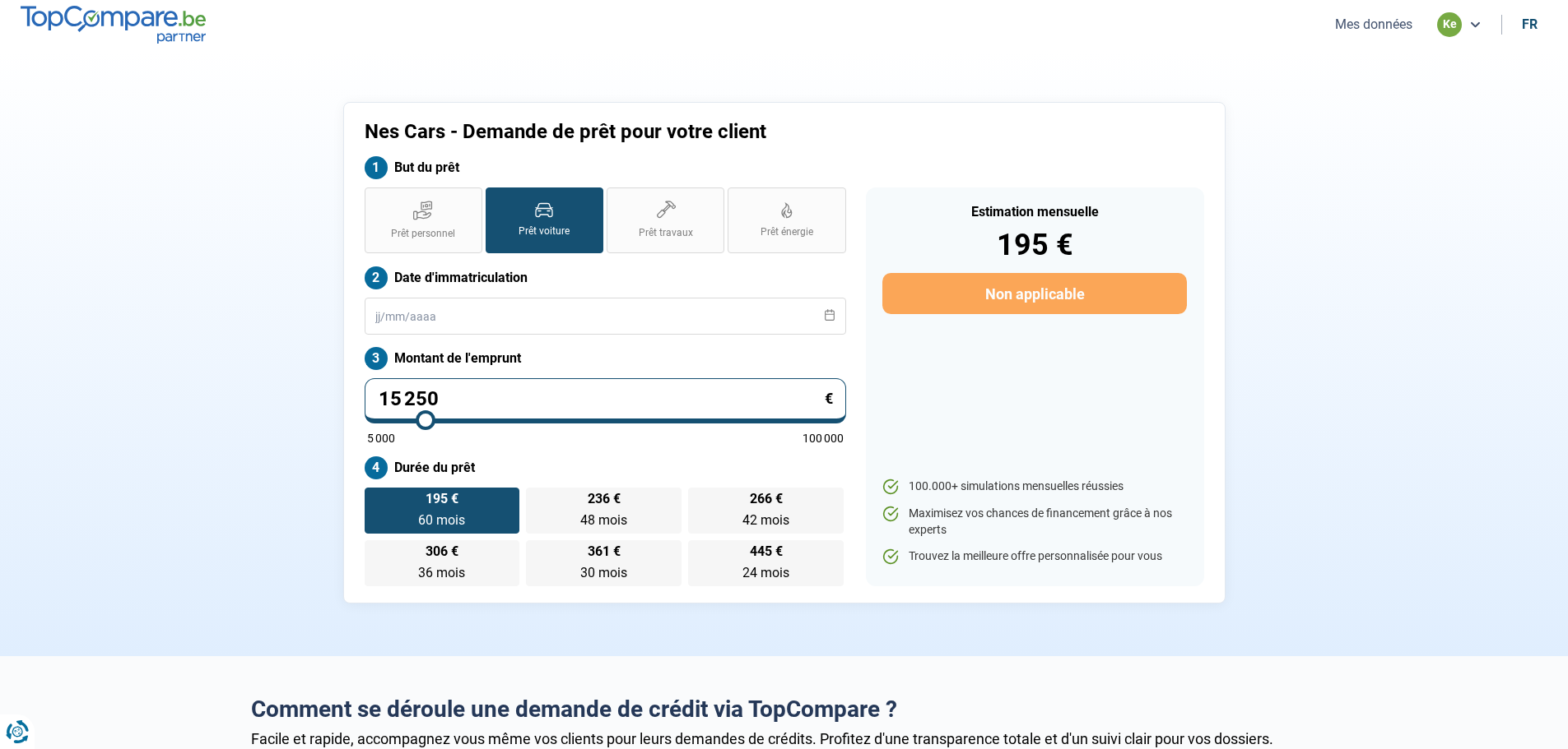
type input "15 000"
drag, startPoint x: 436, startPoint y: 419, endPoint x: 425, endPoint y: 417, distance: 11.2
type input "15000"
click at [425, 419] on input "range" at bounding box center [606, 421] width 477 height 4
click at [1384, 21] on button "Mes données" at bounding box center [1373, 24] width 87 height 17
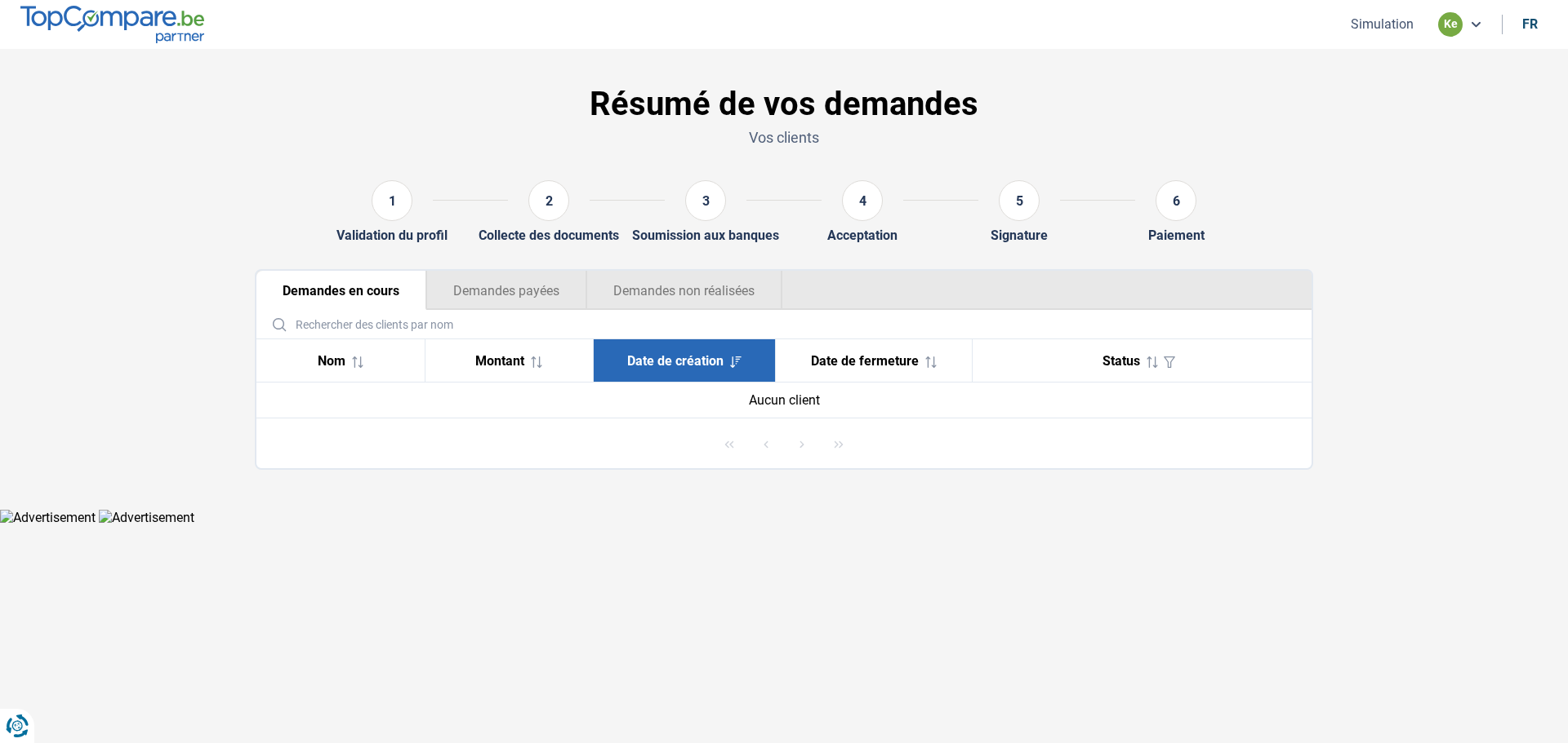
click at [1385, 294] on section "Résumé de vos demandes Vos clients 1 Validation du profil 2 Collecte des docume…" at bounding box center [784, 279] width 1568 height 460
click at [517, 292] on button "Demandes payées" at bounding box center [505, 289] width 160 height 39
